Goal: Check status: Check status

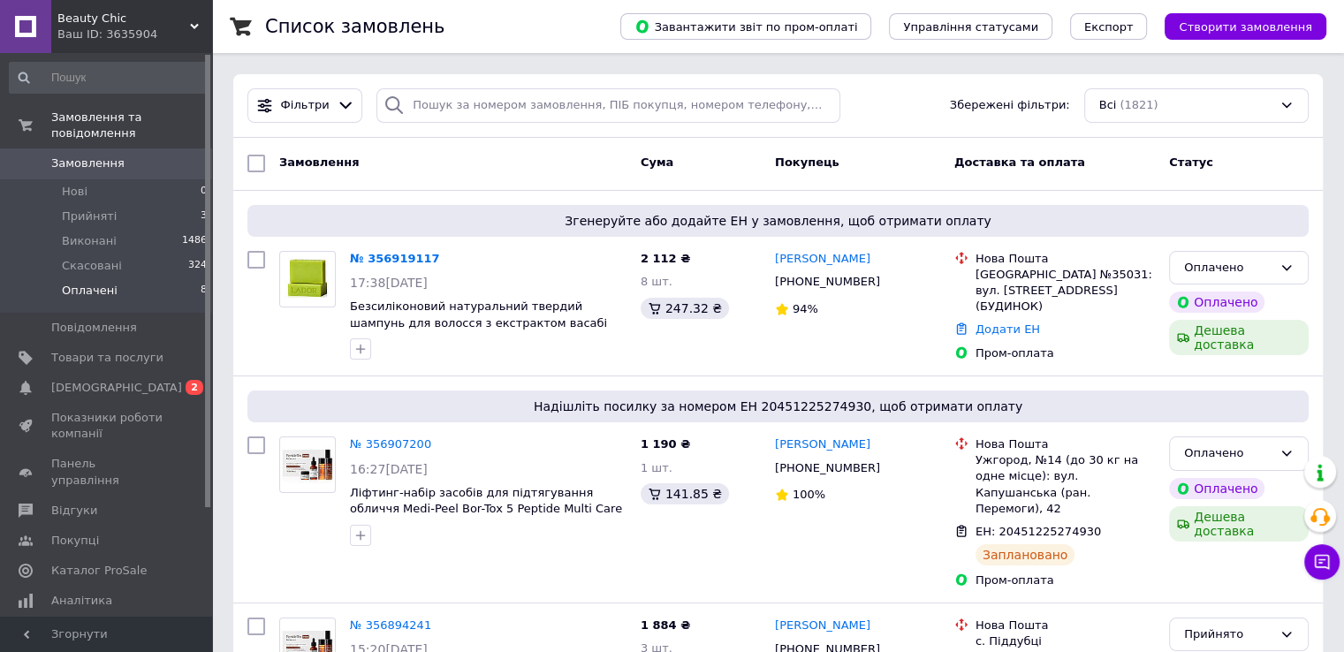
click at [118, 283] on li "Оплачені 8" at bounding box center [108, 295] width 217 height 34
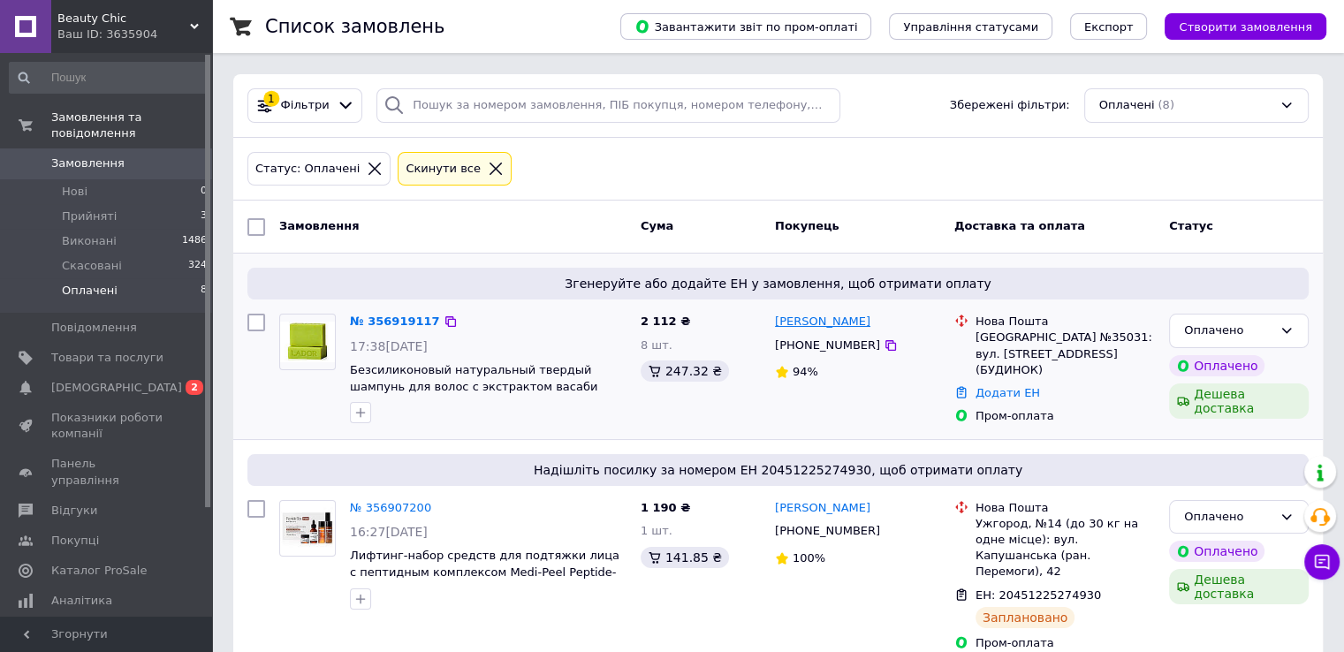
click at [820, 323] on link "[PERSON_NAME]" at bounding box center [822, 322] width 95 height 17
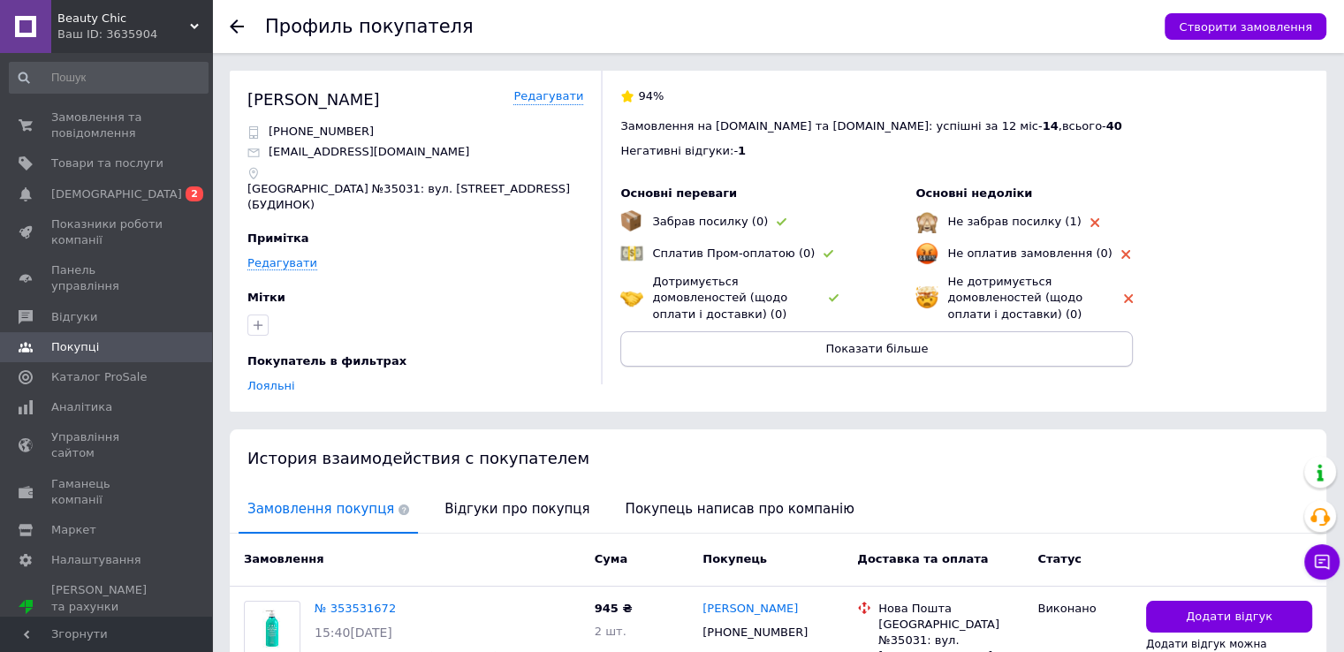
click at [989, 351] on button "Показати більше" at bounding box center [876, 348] width 512 height 35
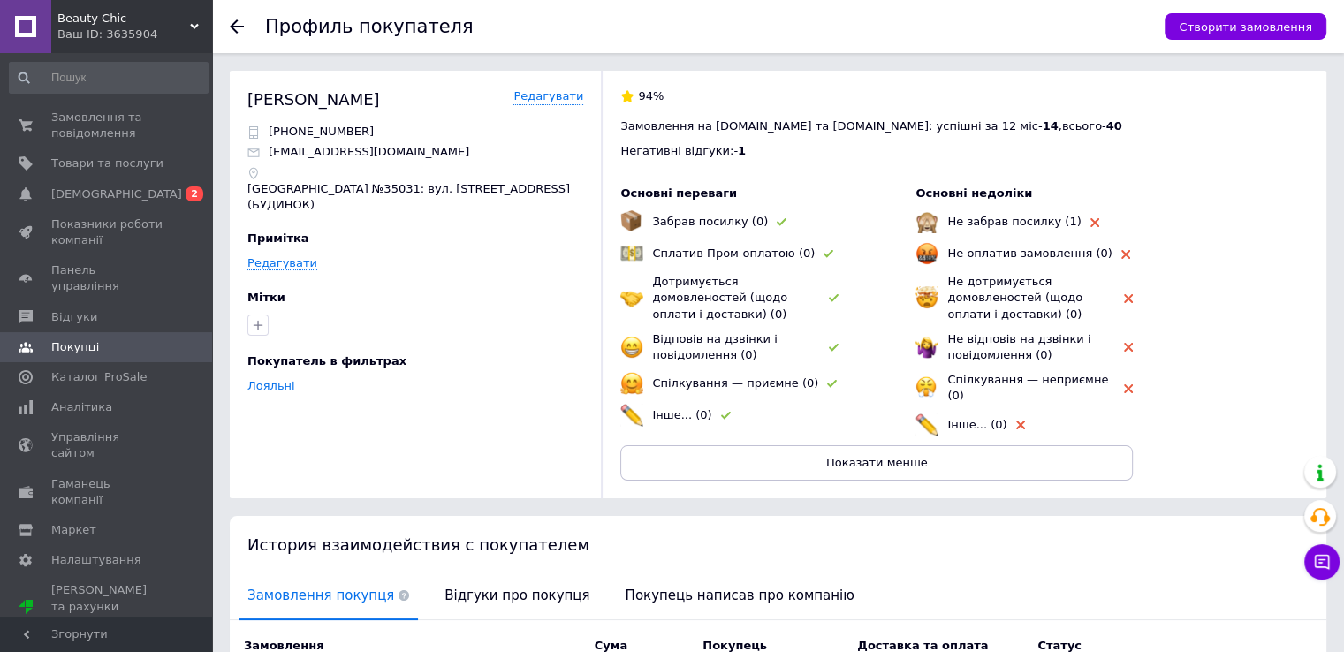
click at [240, 20] on icon at bounding box center [237, 26] width 14 height 14
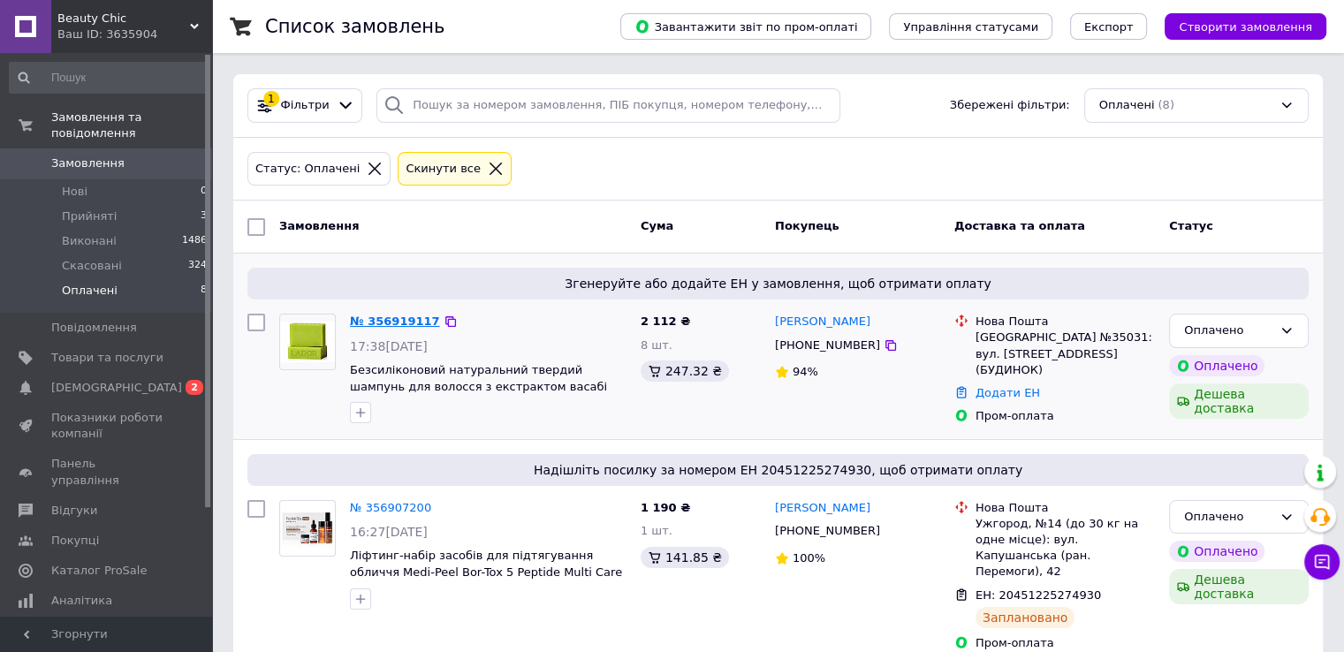
click at [406, 319] on link "№ 356919117" at bounding box center [395, 320] width 90 height 13
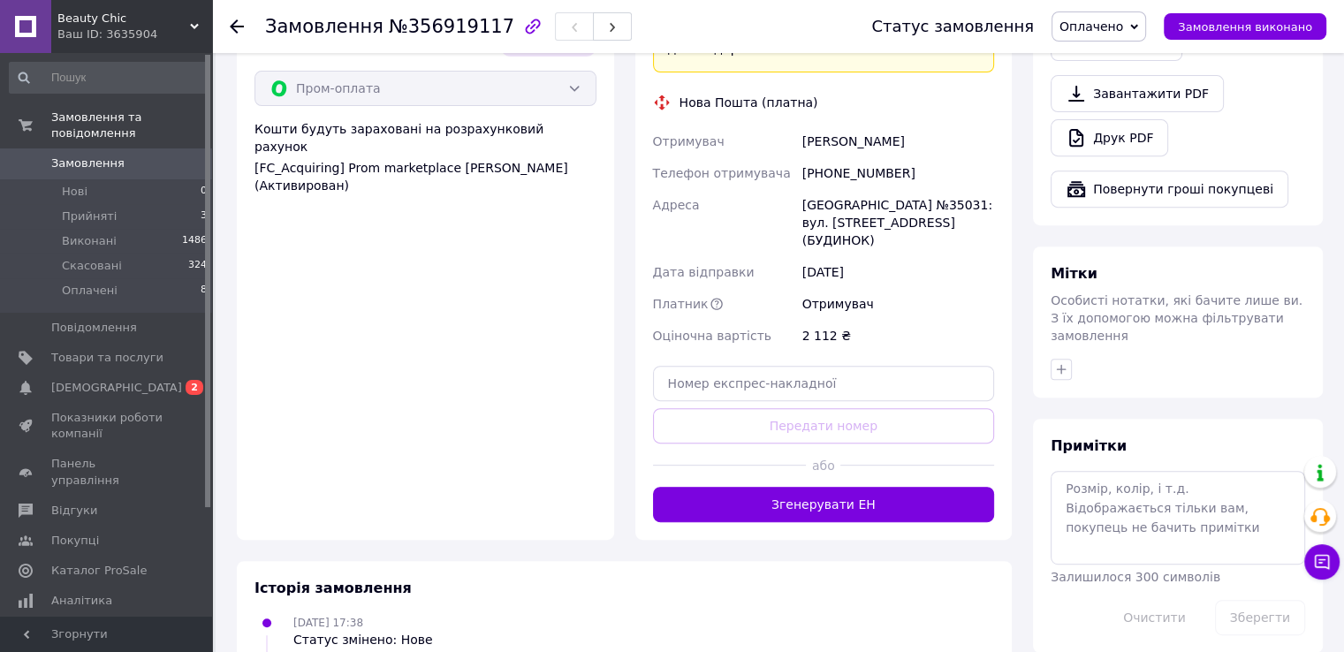
scroll to position [707, 0]
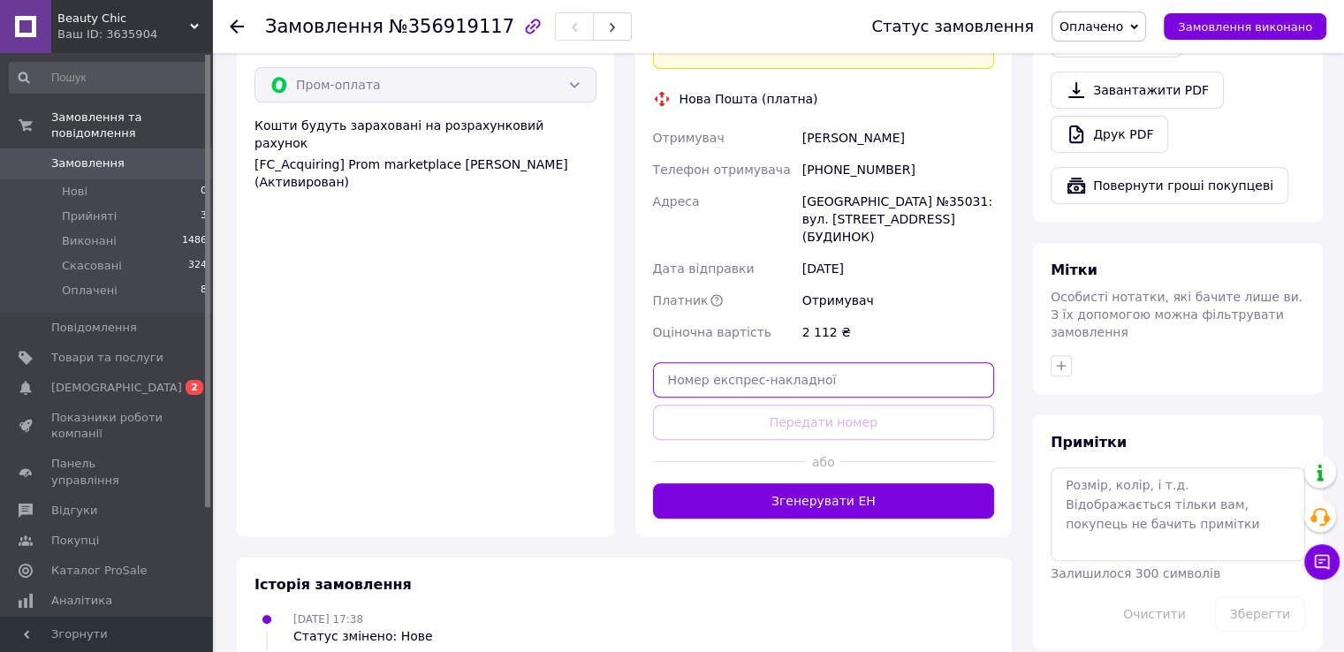
click at [701, 365] on input "text" at bounding box center [824, 379] width 342 height 35
paste input "20451225360249"
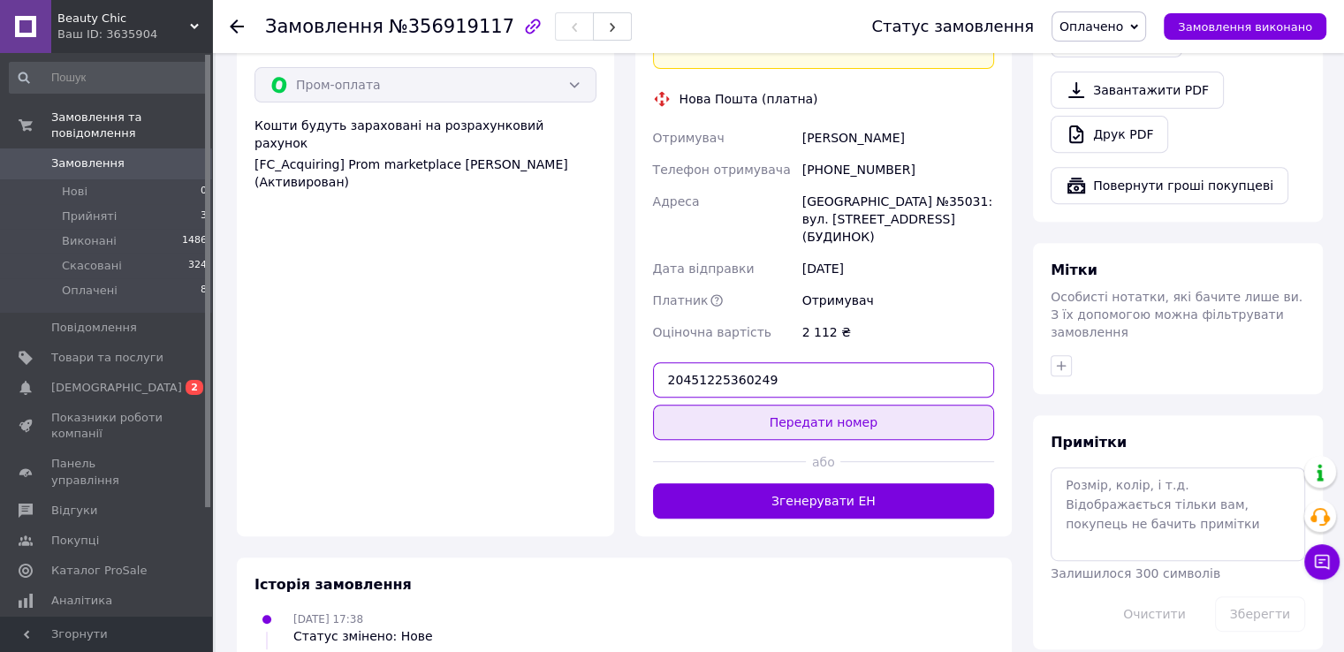
type input "20451225360249"
click at [825, 407] on button "Передати номер" at bounding box center [824, 422] width 342 height 35
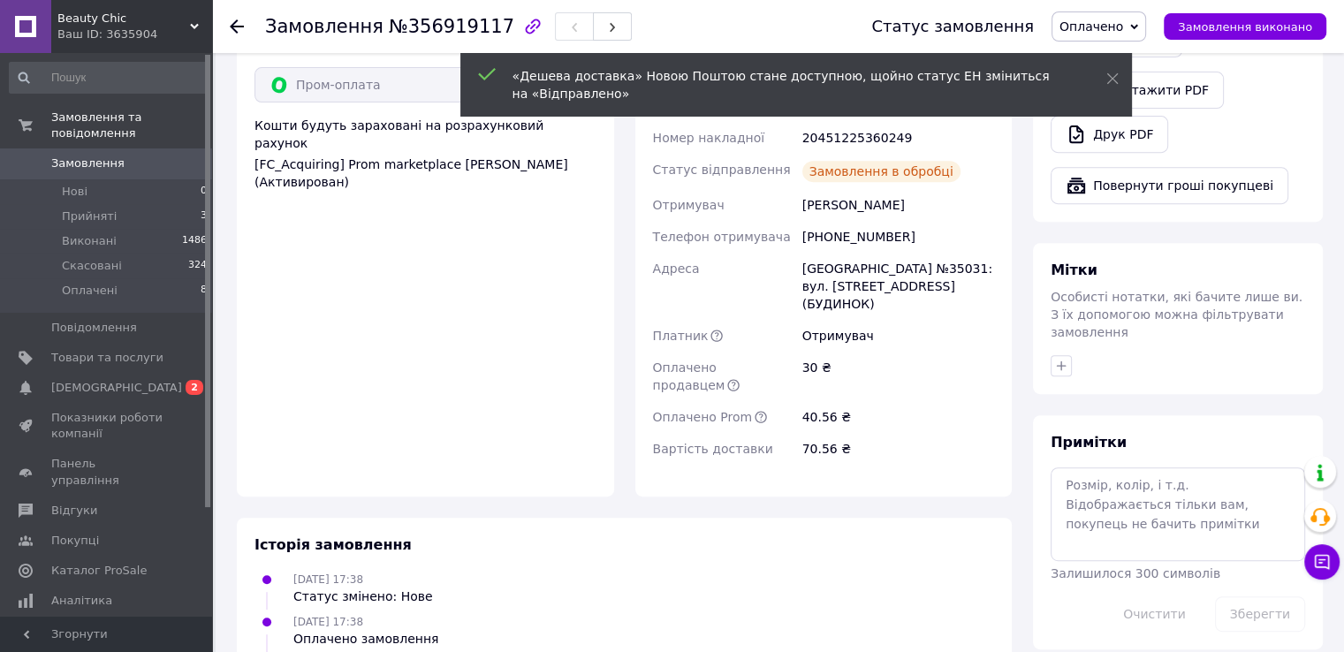
scroll to position [530, 0]
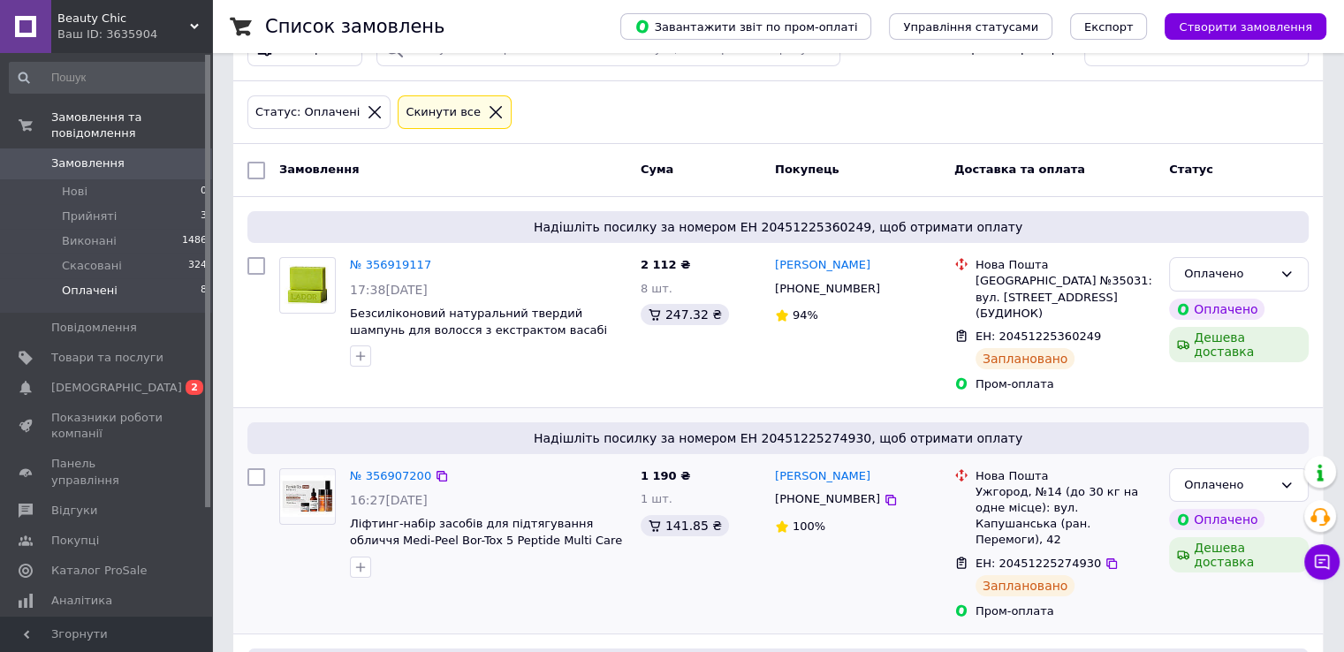
scroll to position [88, 0]
